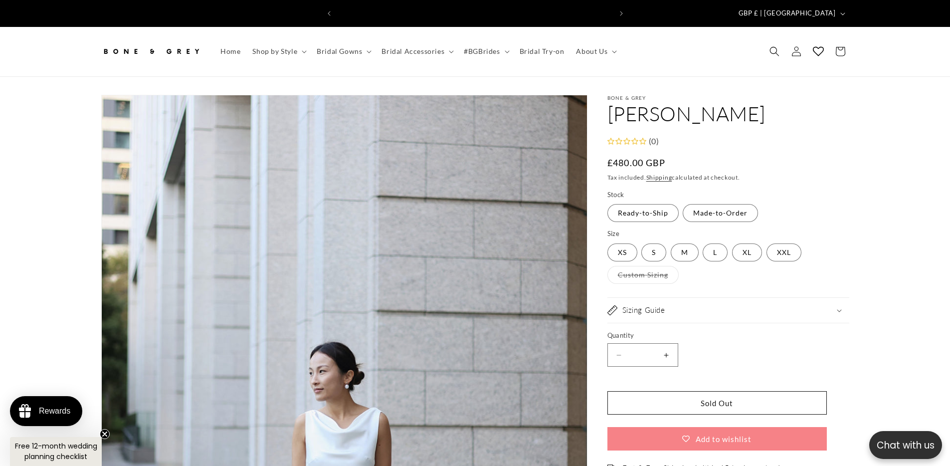
scroll to position [0, 548]
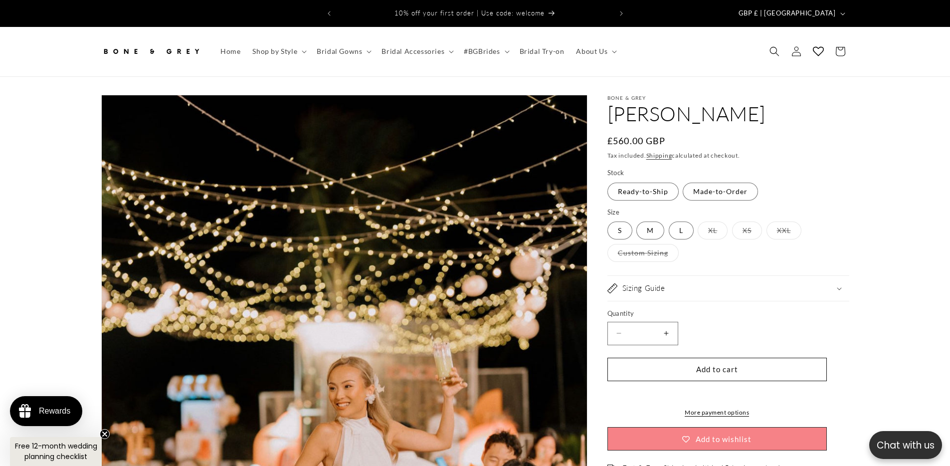
select select "**********"
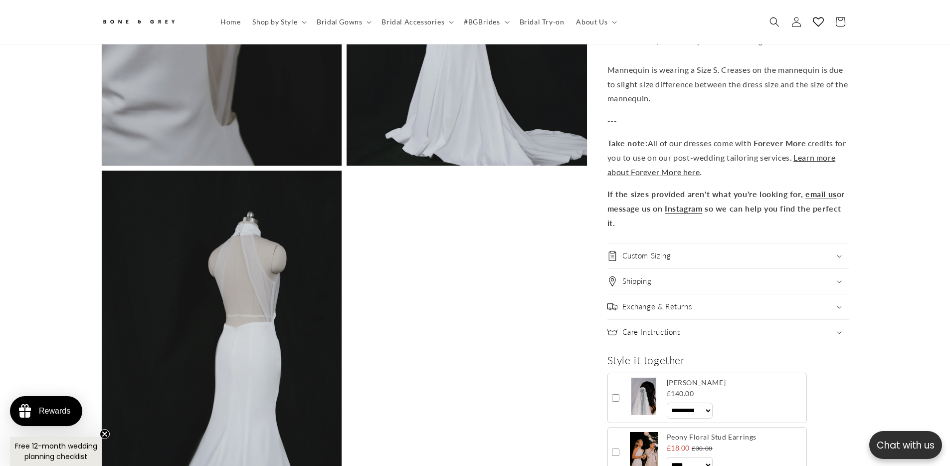
scroll to position [2934, 0]
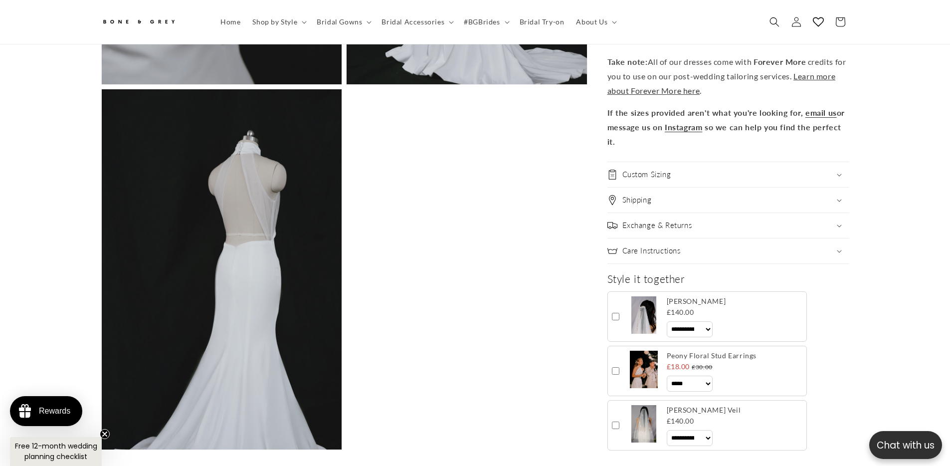
click at [791, 220] on div "Exchange & Returns" at bounding box center [728, 225] width 242 height 10
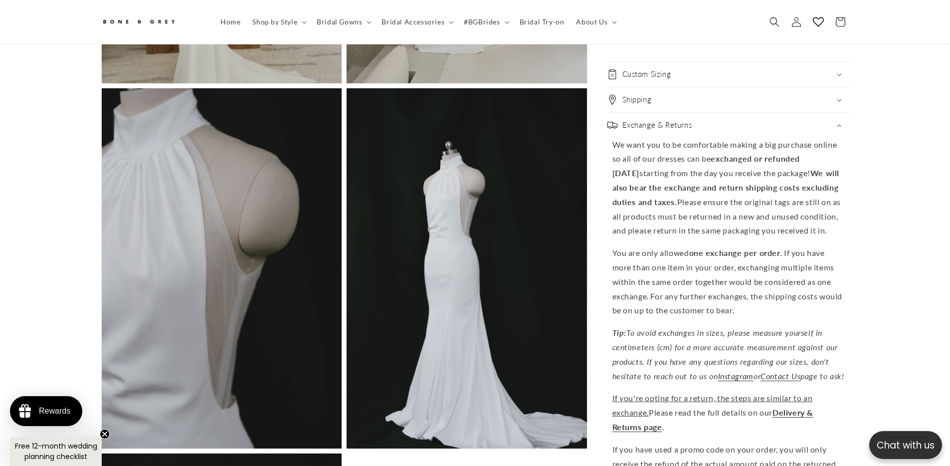
scroll to position [2385, 0]
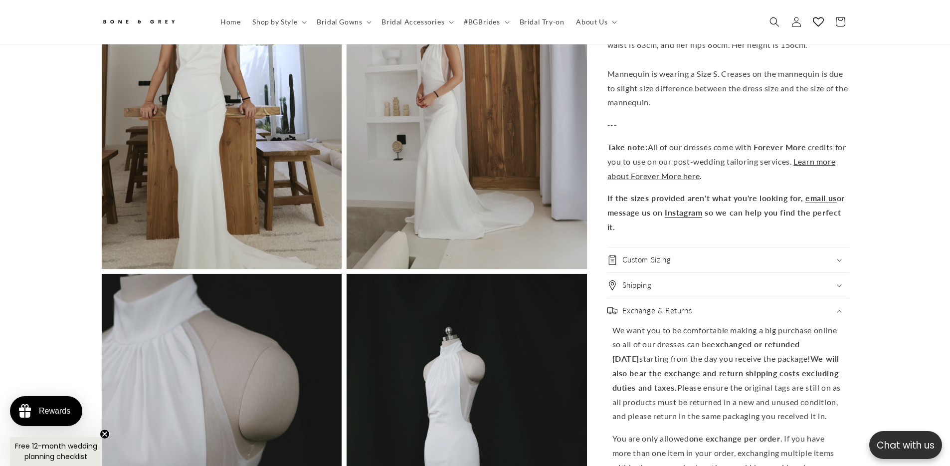
click at [747, 280] on div "Shipping" at bounding box center [728, 285] width 242 height 10
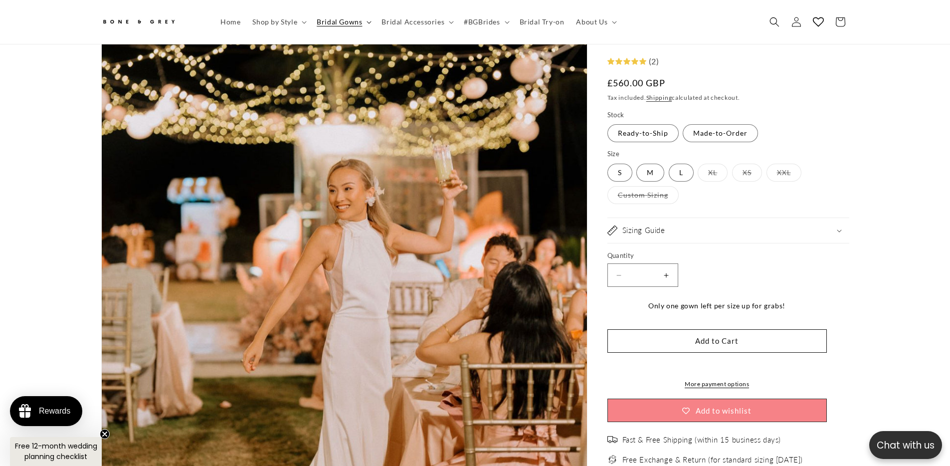
scroll to position [0, 0]
click at [315, 21] on summary "Bridal Gowns" at bounding box center [343, 21] width 65 height 21
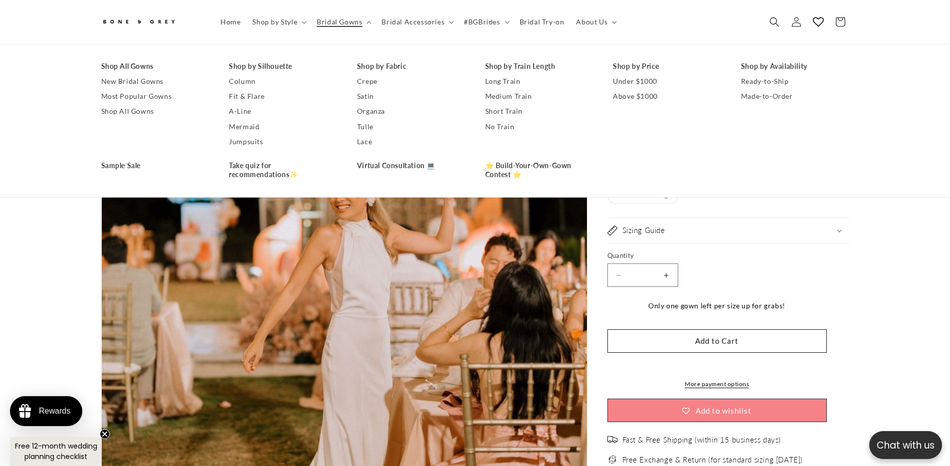
scroll to position [0, 274]
click at [140, 92] on link "Most Popular Gowns" at bounding box center [155, 96] width 108 height 15
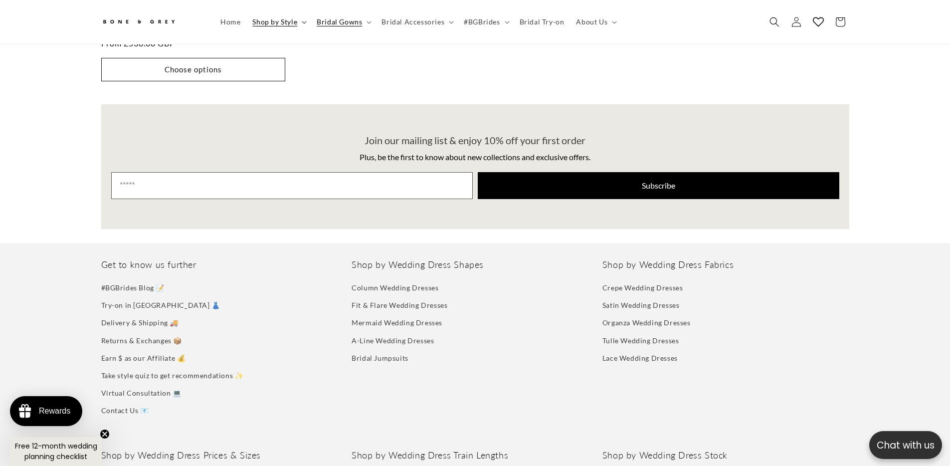
click at [278, 22] on span "Shop by Style" at bounding box center [274, 21] width 45 height 9
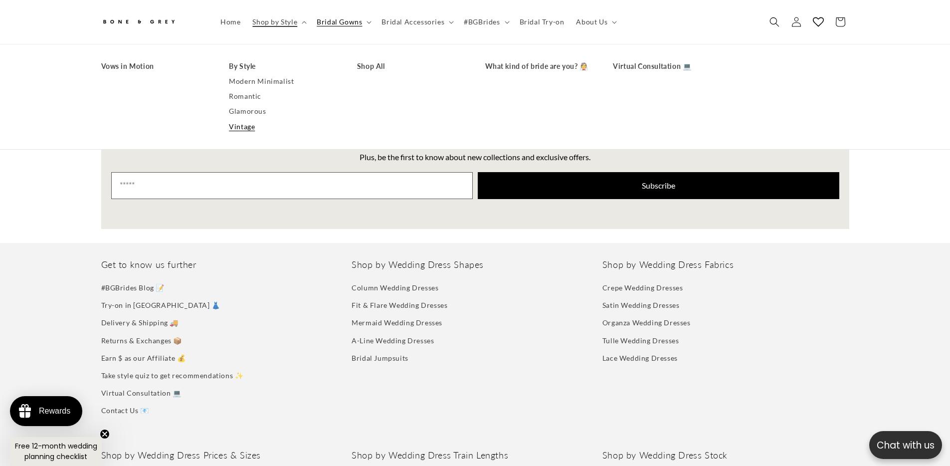
click at [247, 129] on link "Vintage" at bounding box center [283, 126] width 108 height 15
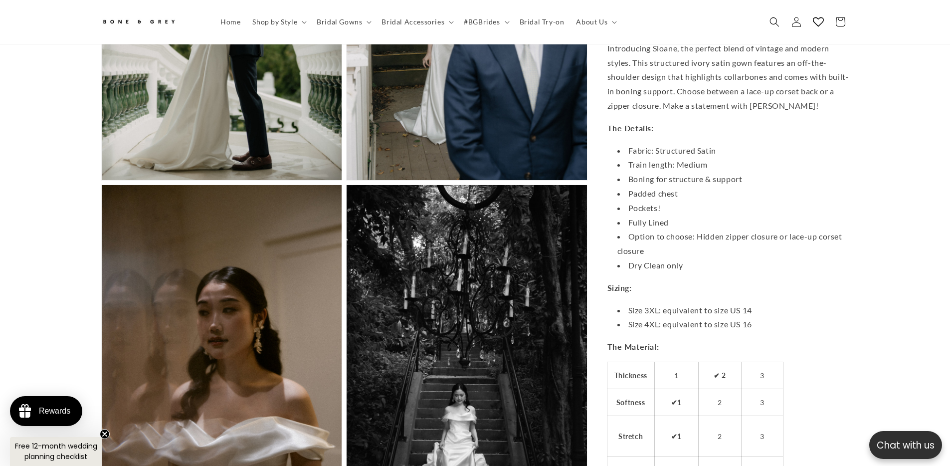
scroll to position [0, 548]
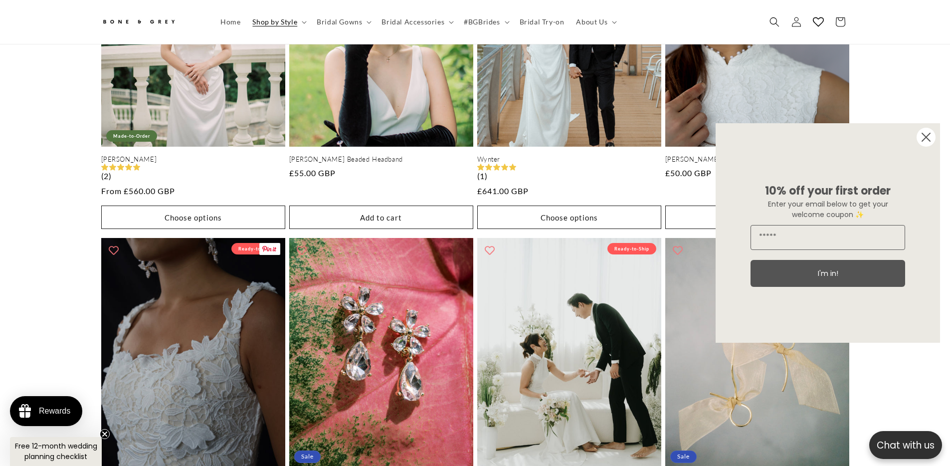
scroll to position [582, 0]
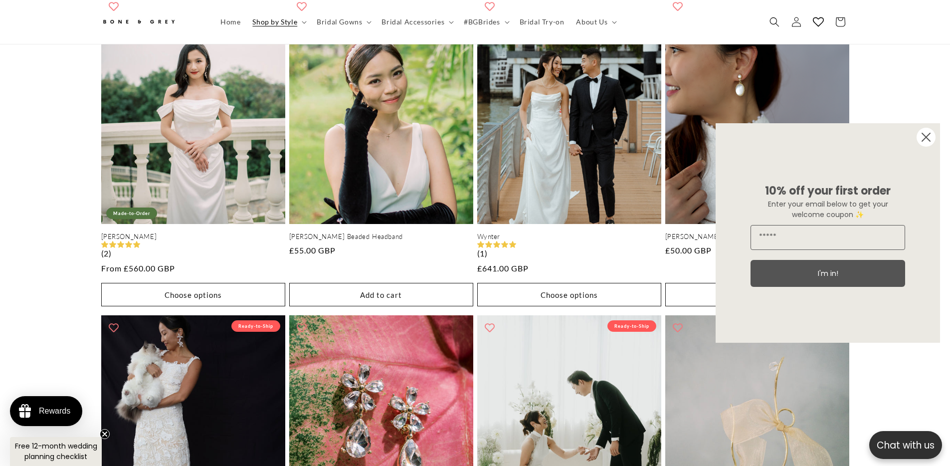
click at [920, 137] on circle "Close dialog" at bounding box center [925, 137] width 19 height 19
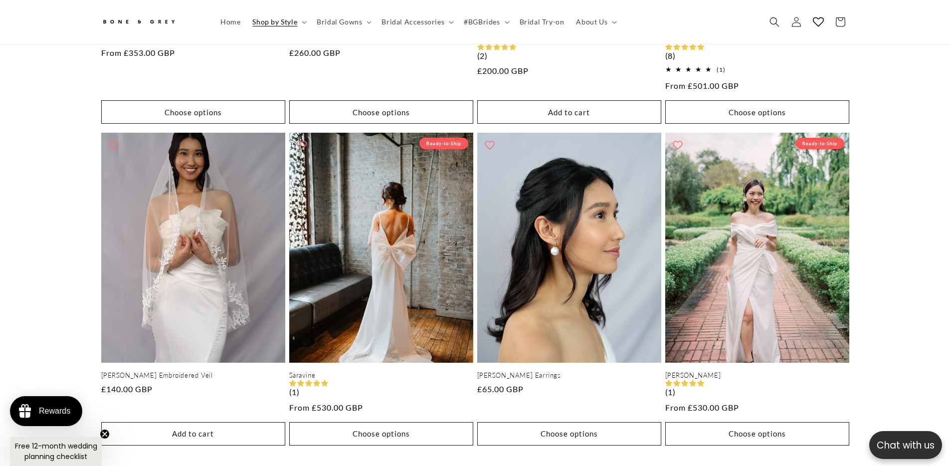
scroll to position [0, 274]
click at [345, 23] on span "Bridal Gowns" at bounding box center [339, 21] width 45 height 9
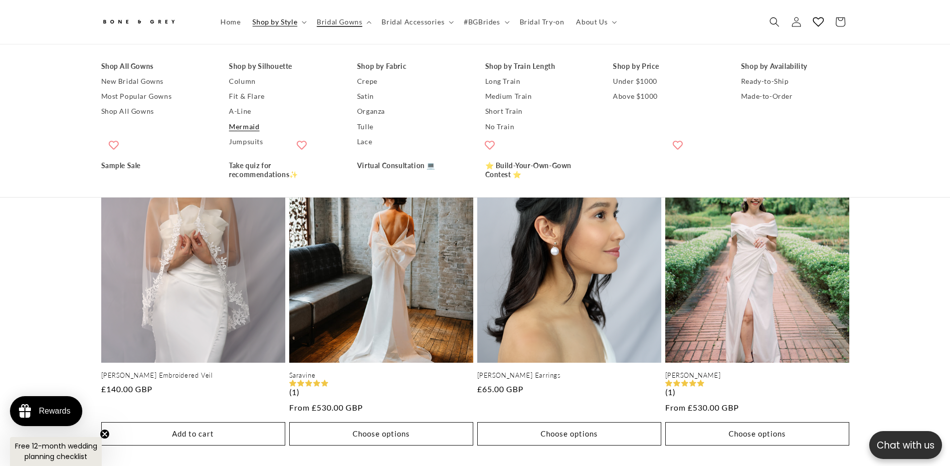
click at [247, 128] on link "Mermaid" at bounding box center [283, 126] width 108 height 15
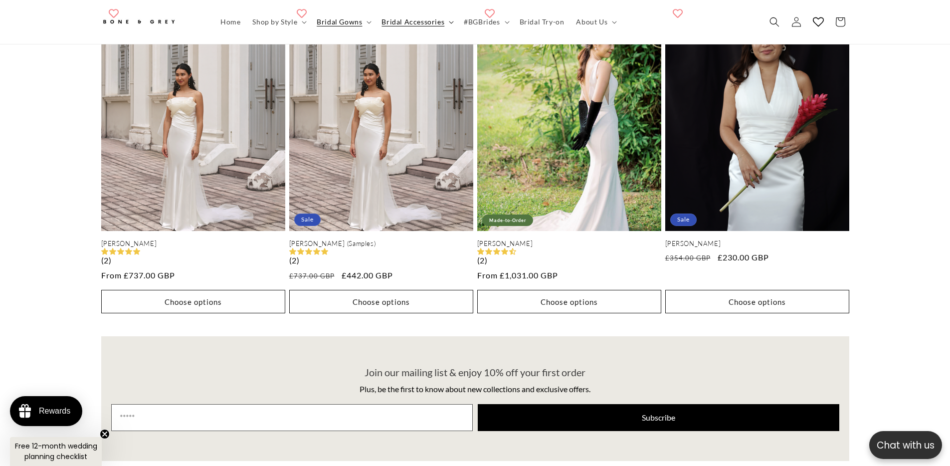
scroll to position [0, 274]
click at [423, 24] on span "Bridal Accessories" at bounding box center [412, 21] width 63 height 9
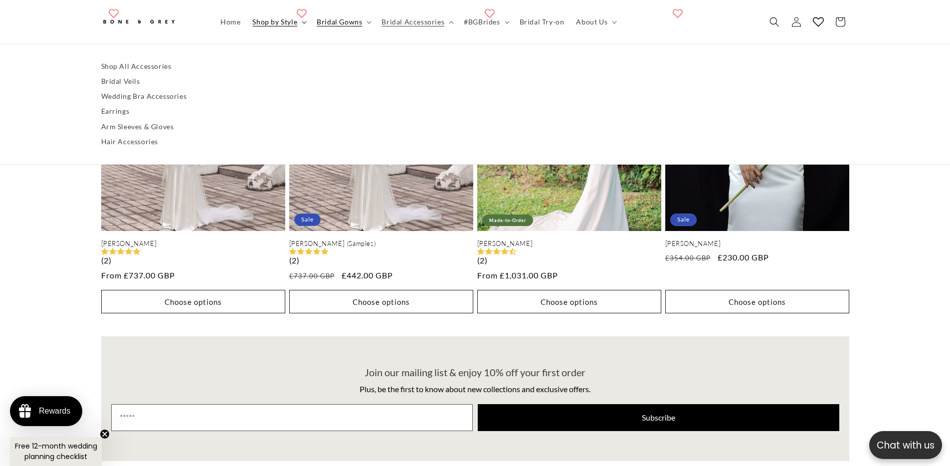
click at [303, 26] on summary "Shop by Style" at bounding box center [278, 21] width 64 height 21
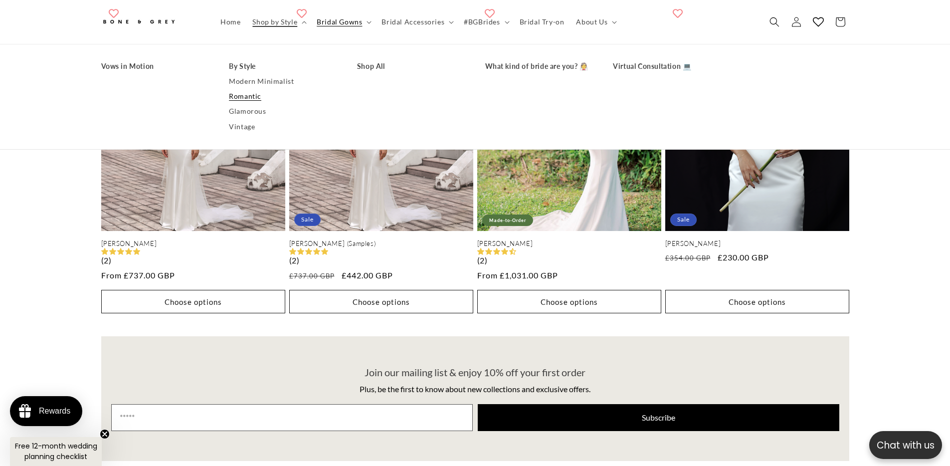
click at [258, 103] on link "Romantic" at bounding box center [283, 96] width 108 height 15
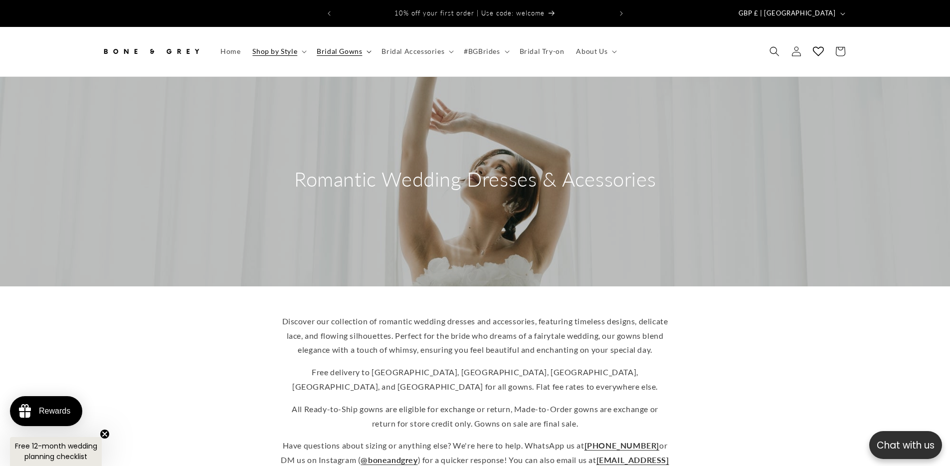
click at [344, 47] on span "Bridal Gowns" at bounding box center [339, 51] width 45 height 9
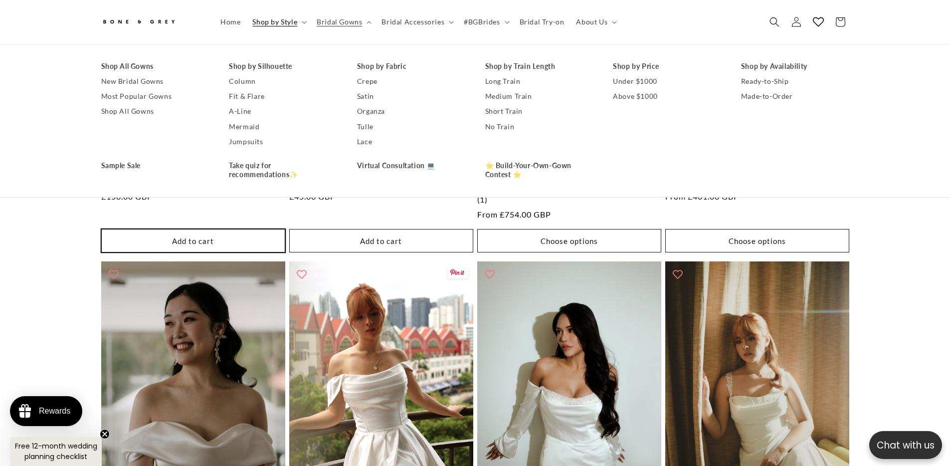
scroll to position [613, 0]
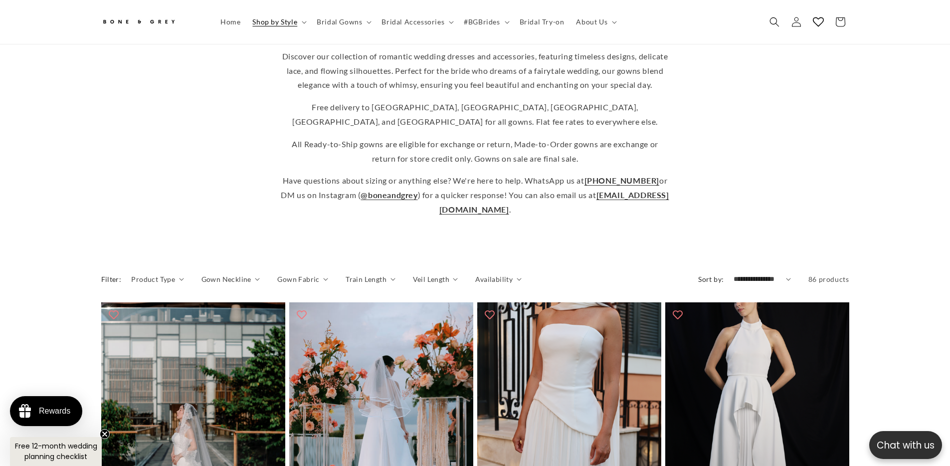
scroll to position [442, 0]
